Goal: Information Seeking & Learning: Learn about a topic

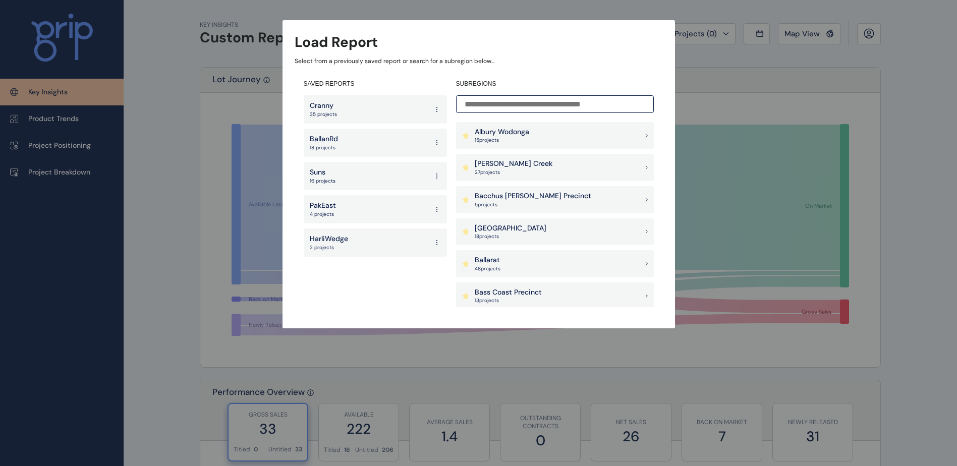
click at [347, 175] on div "Suns 16 projects" at bounding box center [375, 176] width 143 height 28
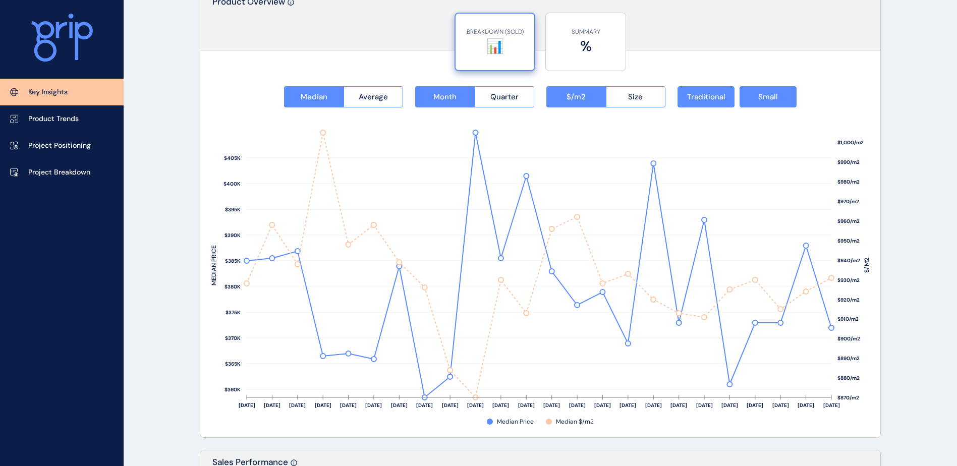
scroll to position [1261, 0]
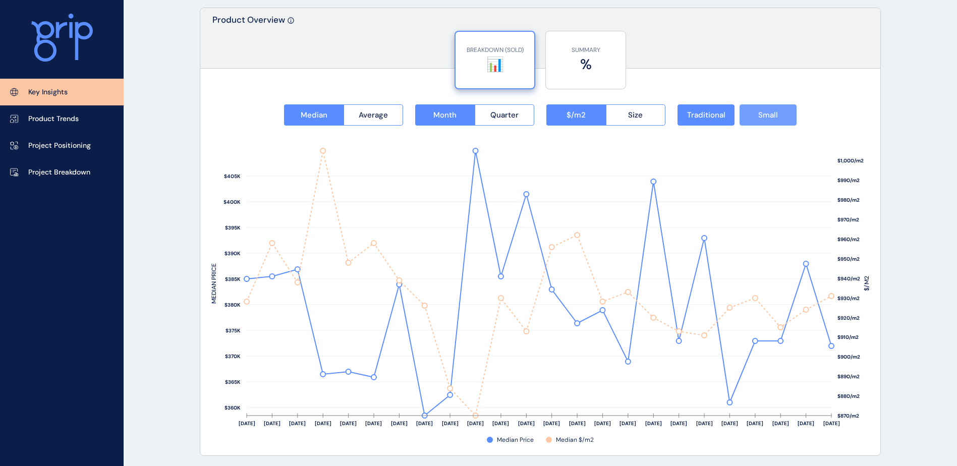
click at [784, 121] on button "Small" at bounding box center [767, 114] width 57 height 21
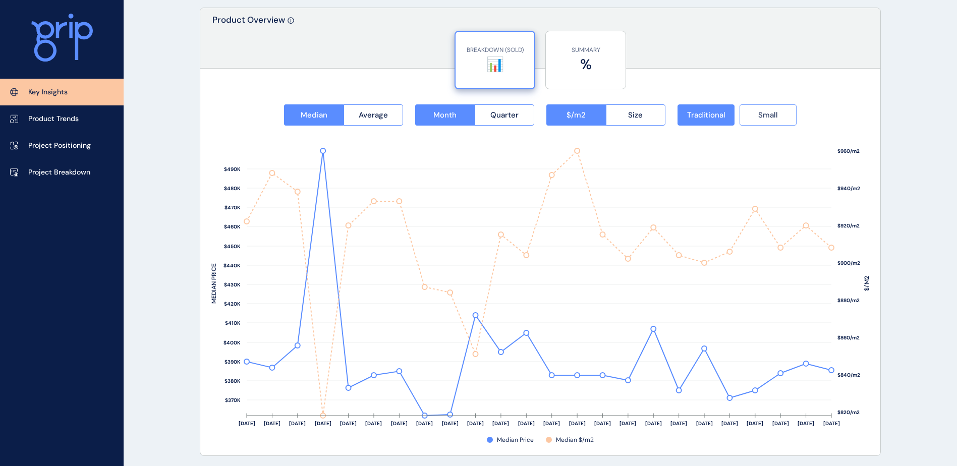
click at [767, 117] on span "Small" at bounding box center [768, 115] width 20 height 10
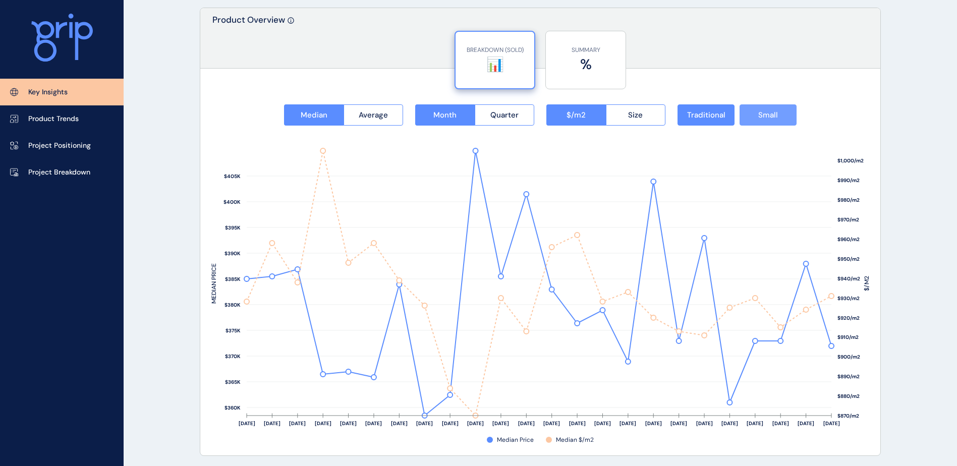
click at [765, 116] on span "Small" at bounding box center [768, 115] width 20 height 10
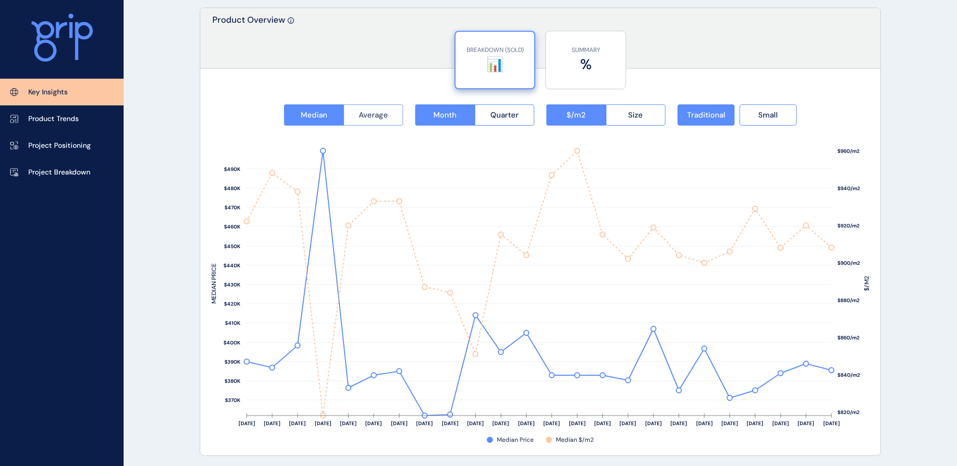
click at [367, 117] on span "Average" at bounding box center [373, 115] width 29 height 10
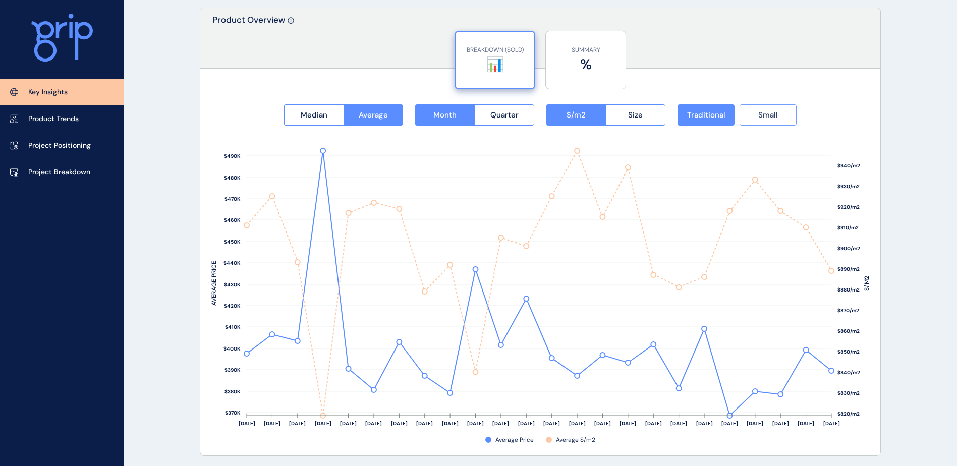
click at [765, 118] on span "Small" at bounding box center [768, 115] width 20 height 10
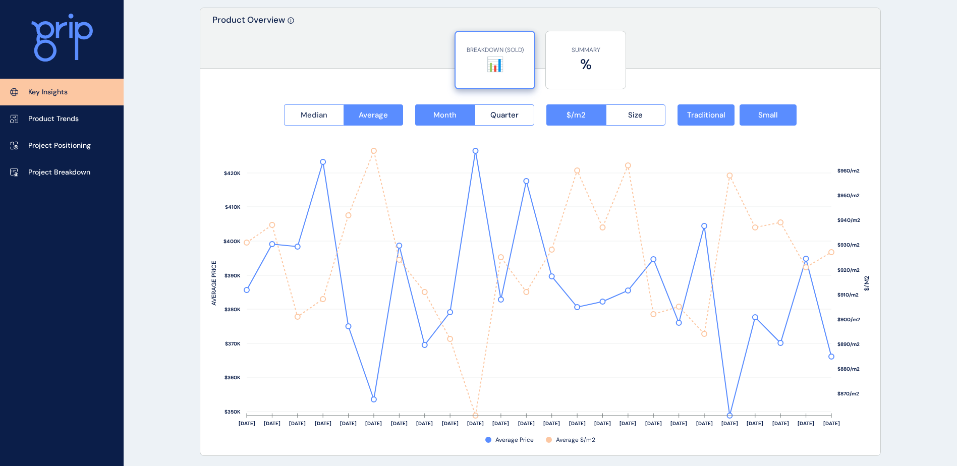
click at [322, 118] on span "Median" at bounding box center [314, 115] width 27 height 10
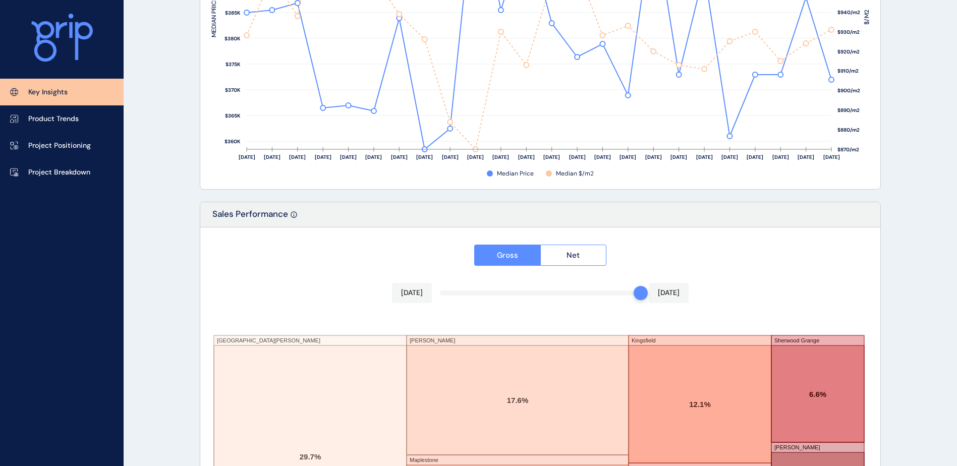
scroll to position [1657, 0]
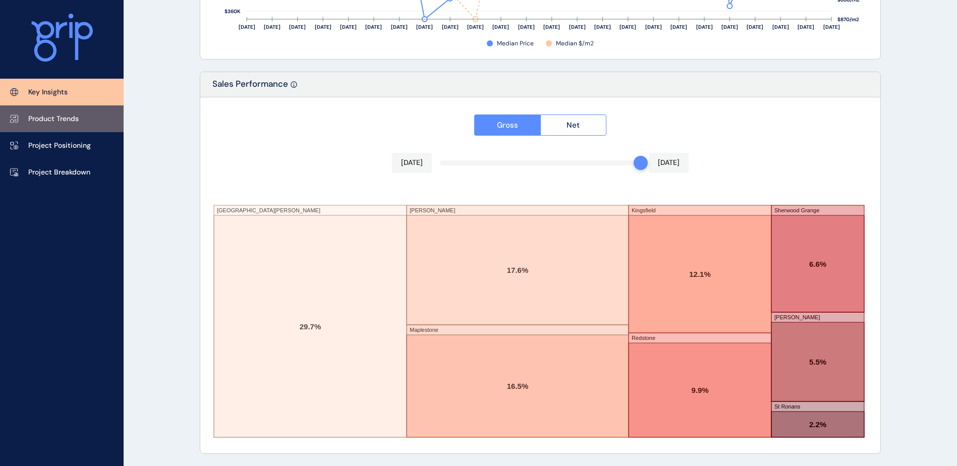
click at [57, 116] on p "Product Trends" at bounding box center [53, 119] width 50 height 10
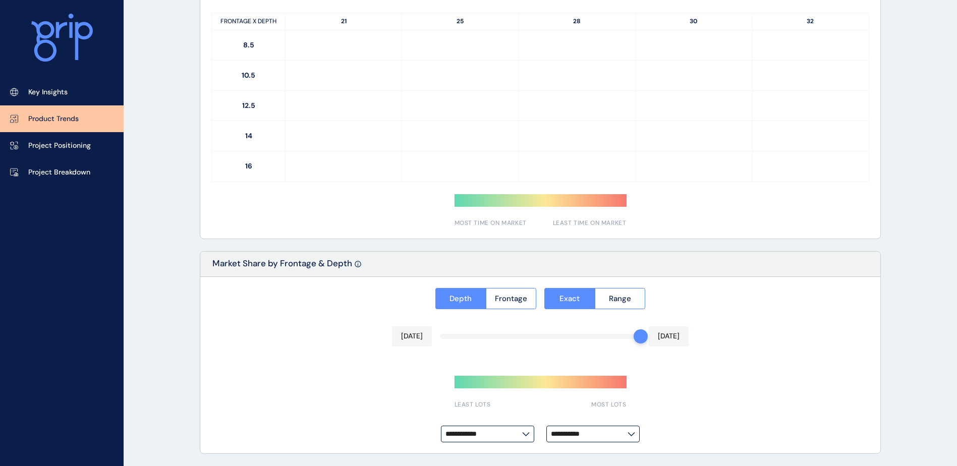
type input "**********"
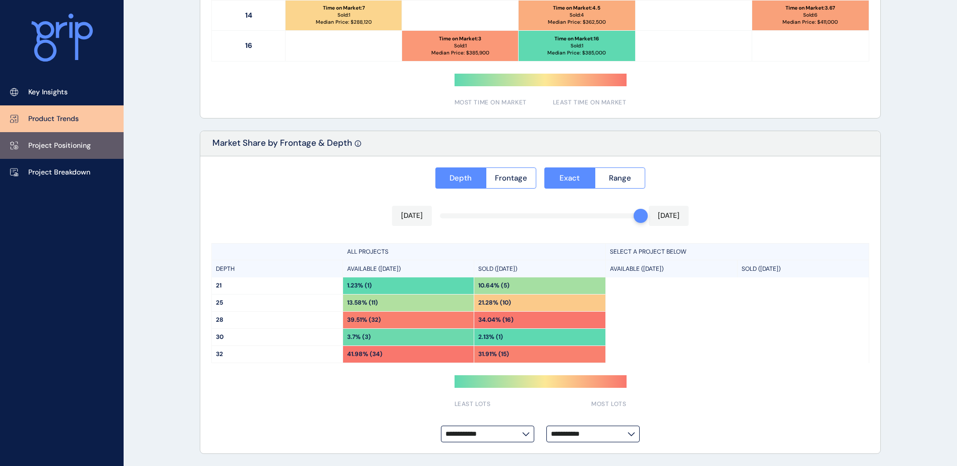
click at [74, 141] on p "Project Positioning" at bounding box center [59, 146] width 63 height 10
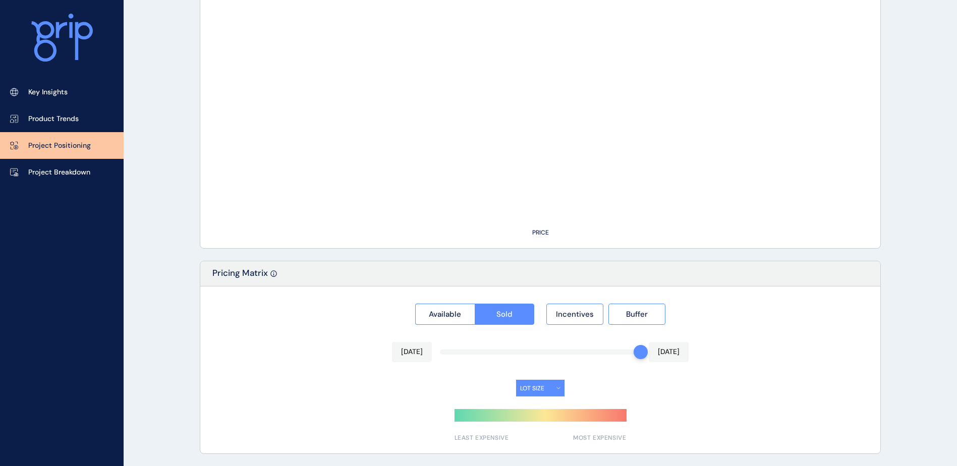
type input "**********"
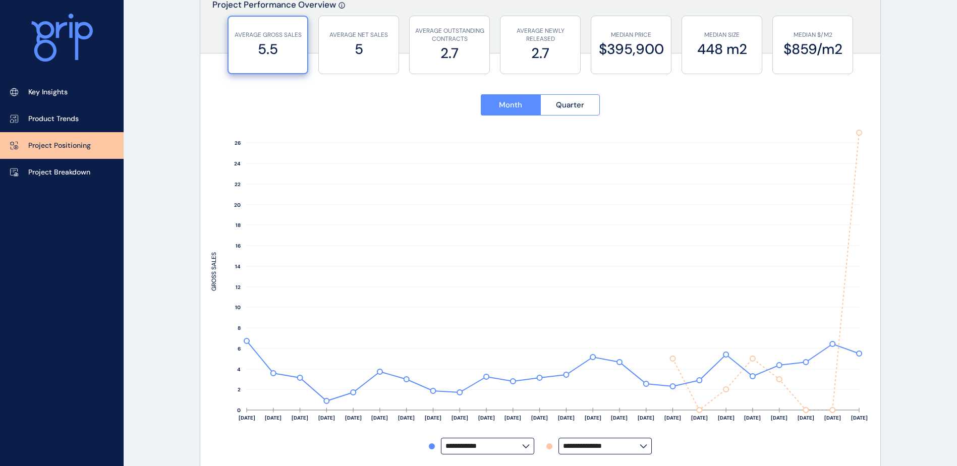
scroll to position [58, 0]
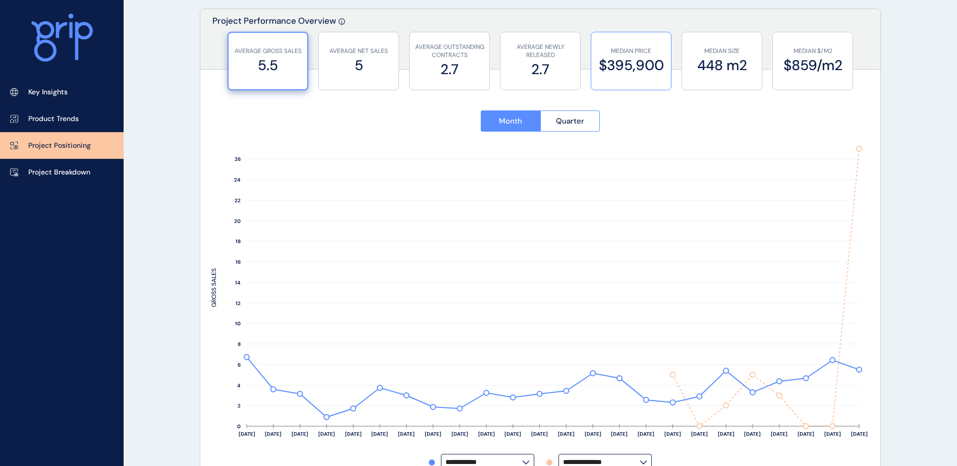
click at [641, 75] on div "MEDIAN PRICE $395,900" at bounding box center [631, 60] width 70 height 57
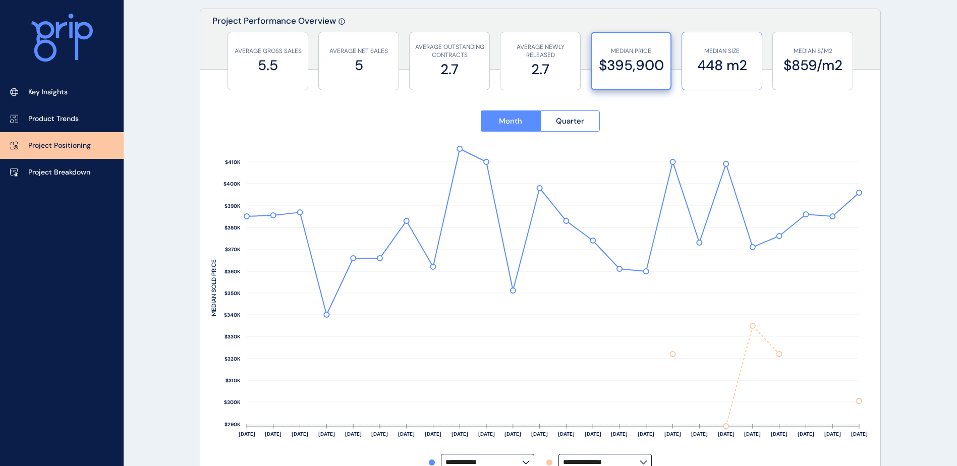
click at [741, 81] on div "MEDIAN SIZE 448 m2" at bounding box center [722, 60] width 70 height 57
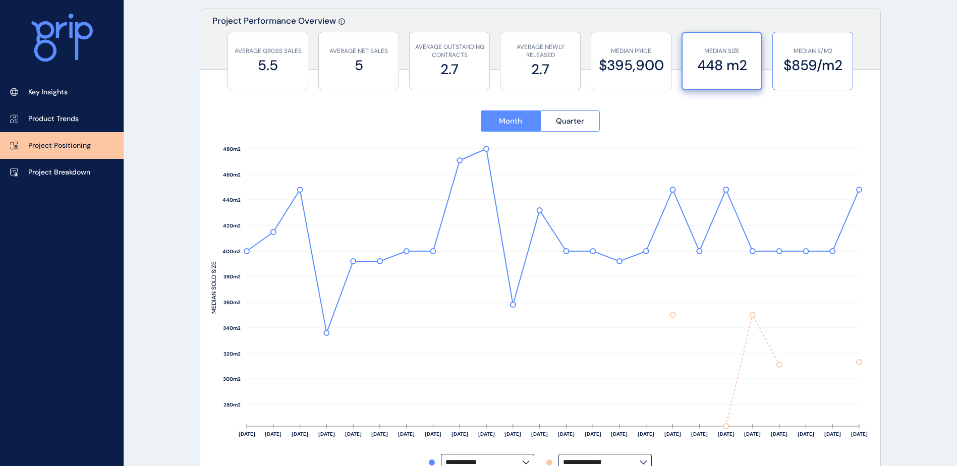
click at [825, 69] on label "$859/m2" at bounding box center [813, 65] width 70 height 20
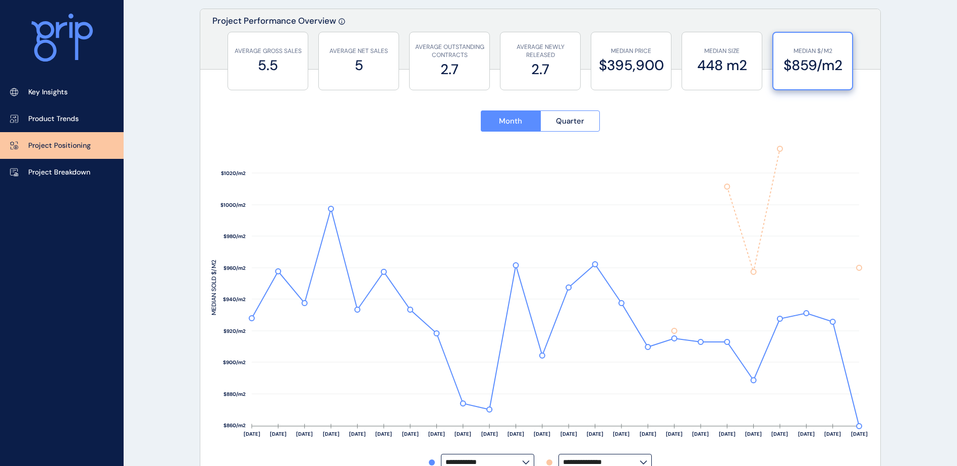
scroll to position [8, 0]
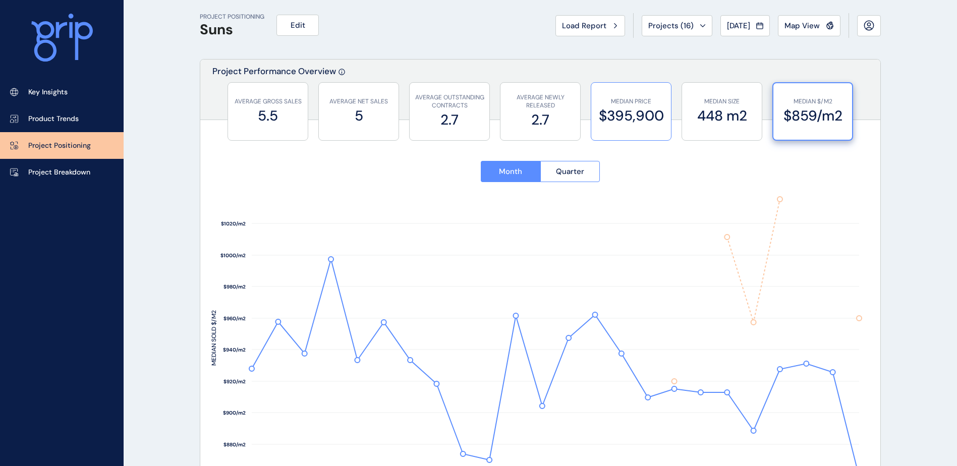
click at [628, 103] on p "MEDIAN PRICE" at bounding box center [631, 101] width 70 height 9
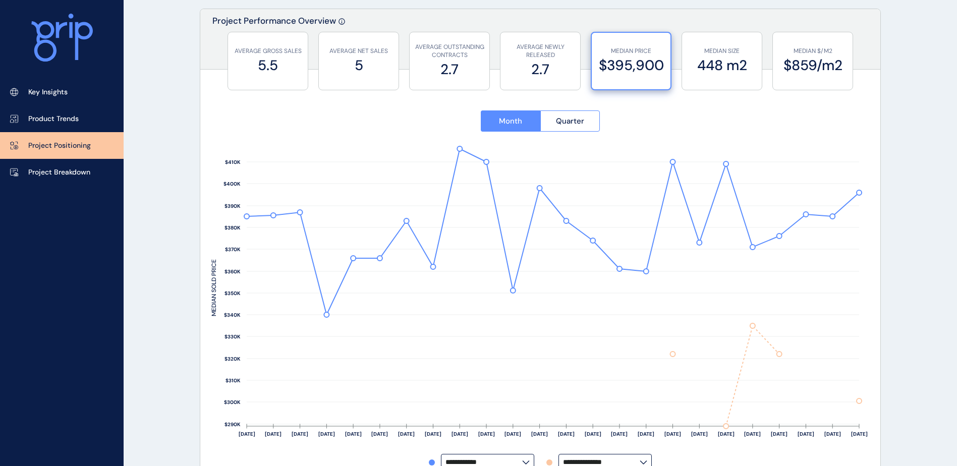
scroll to position [0, 0]
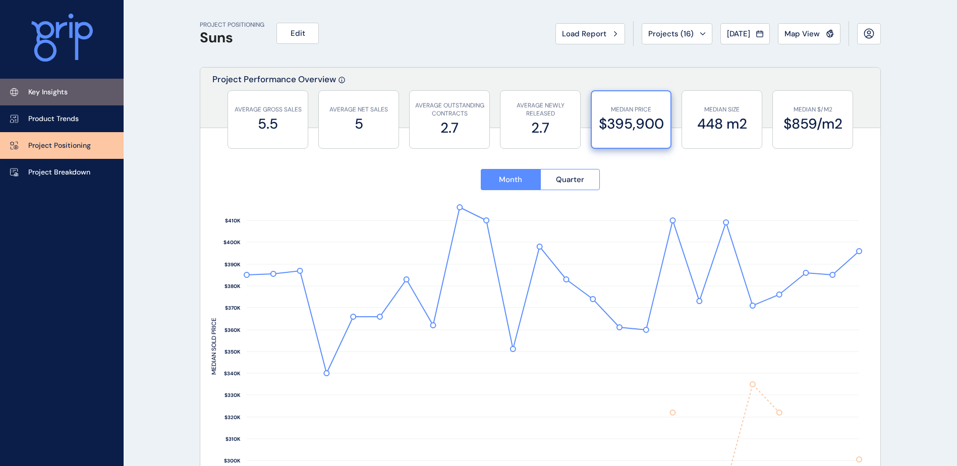
click at [75, 101] on link "Key Insights" at bounding box center [62, 92] width 124 height 27
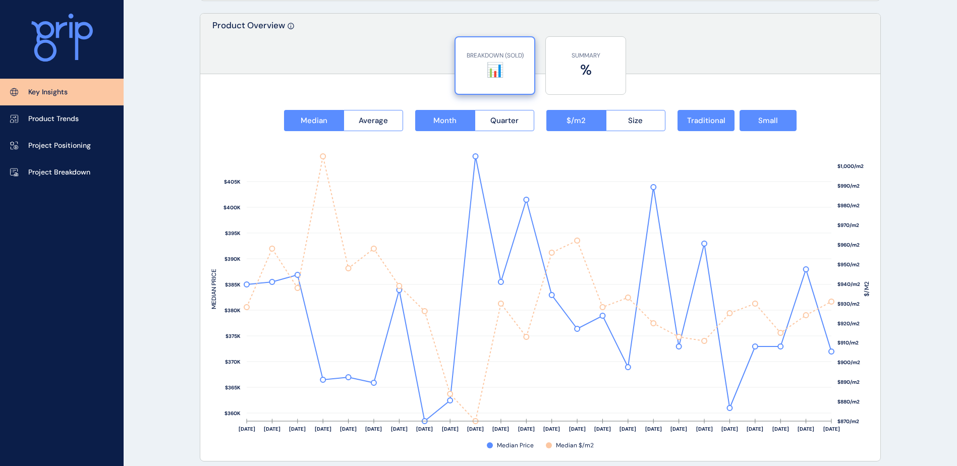
scroll to position [1254, 0]
click at [641, 124] on span "Size" at bounding box center [635, 122] width 15 height 10
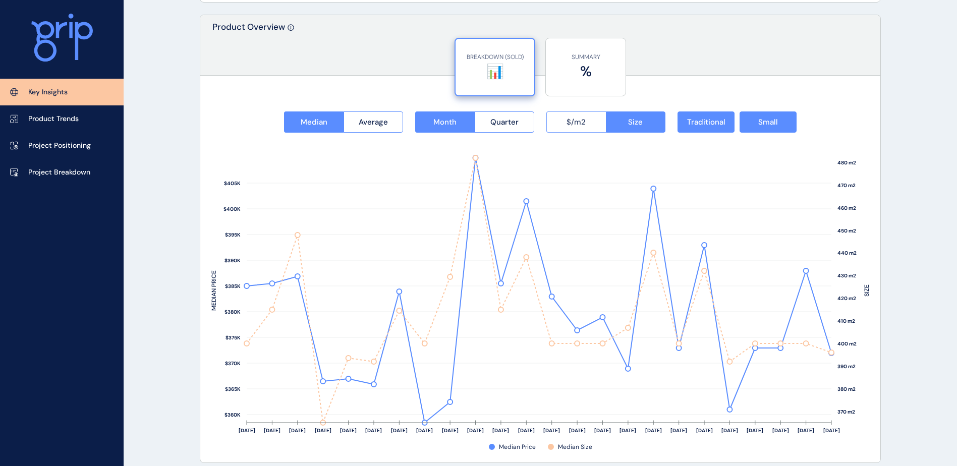
click at [561, 129] on button "$/m2" at bounding box center [576, 121] width 60 height 21
